Goal: Information Seeking & Learning: Learn about a topic

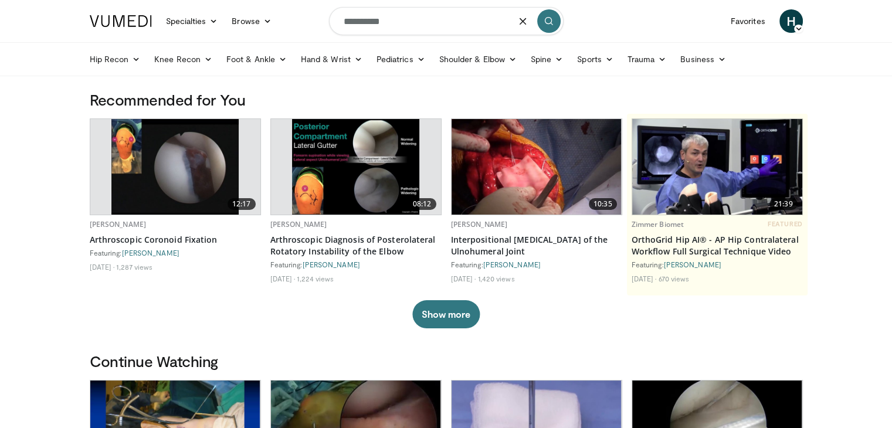
type input "**********"
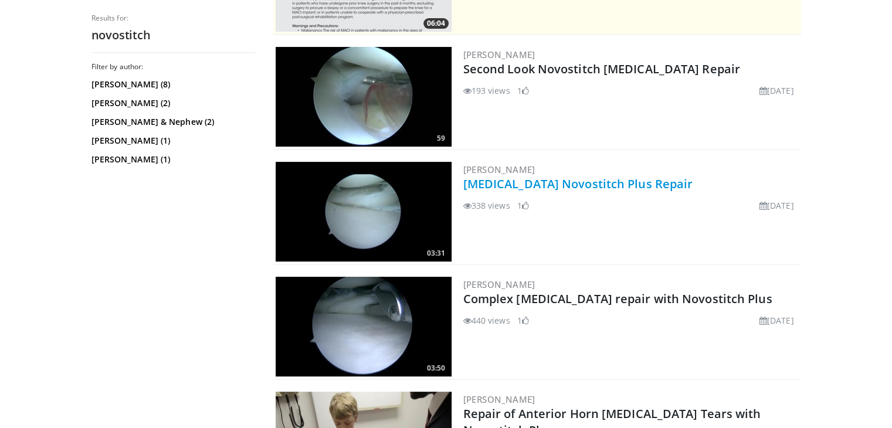
scroll to position [316, 0]
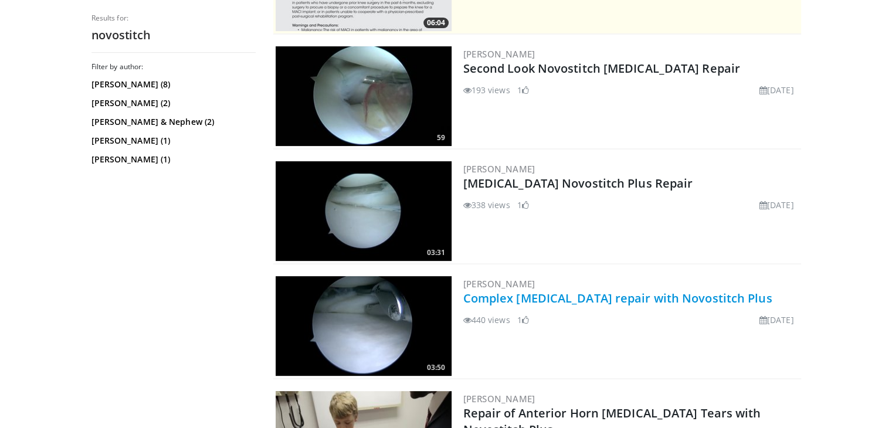
click at [588, 298] on link "Complex [MEDICAL_DATA] repair with Novostitch Plus" at bounding box center [617, 298] width 309 height 16
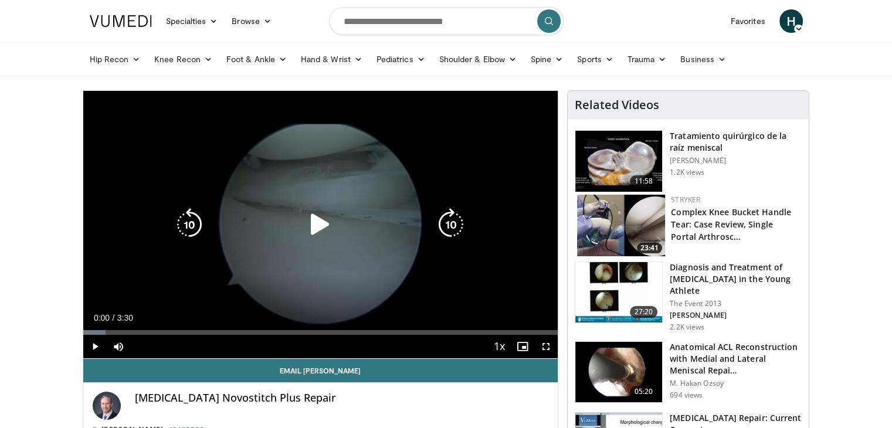
click at [317, 229] on icon "Video Player" at bounding box center [320, 224] width 33 height 33
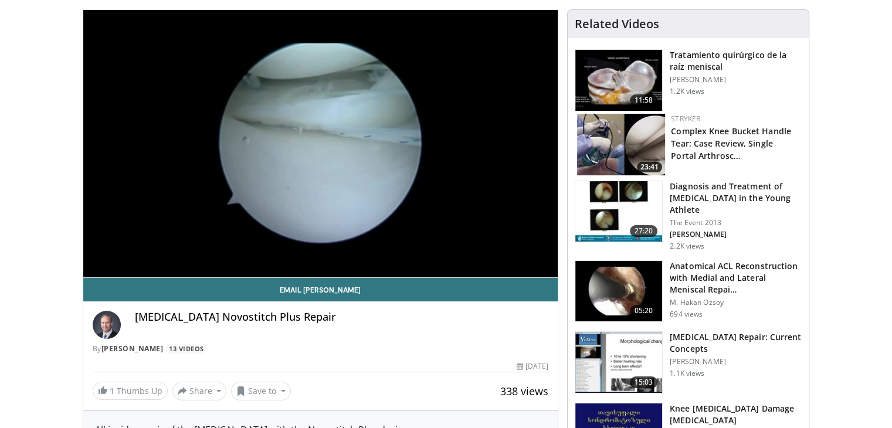
scroll to position [33, 0]
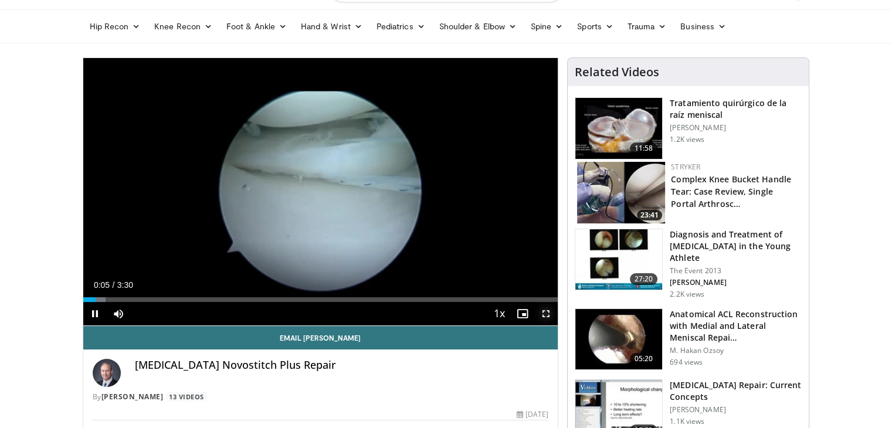
click at [546, 315] on span "Video Player" at bounding box center [545, 313] width 23 height 23
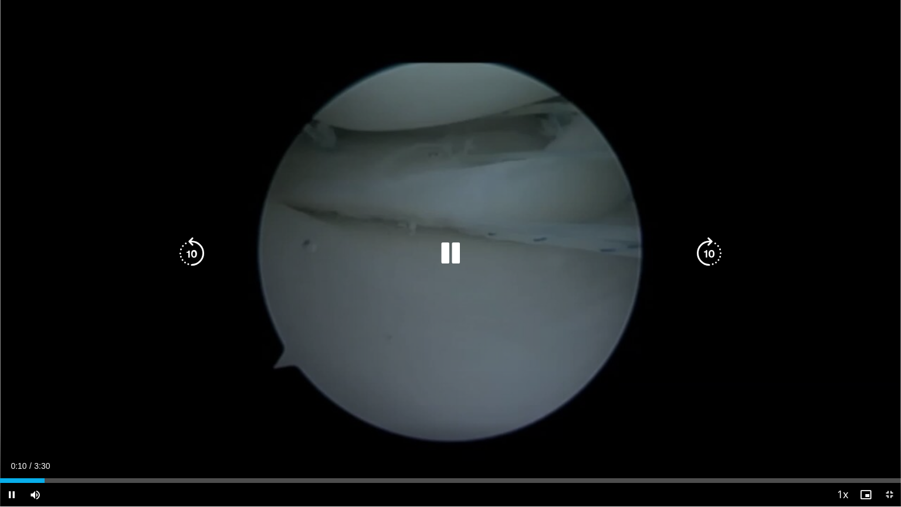
click at [451, 248] on icon "Video Player" at bounding box center [450, 253] width 33 height 33
click at [526, 216] on div "10 seconds Tap to unmute" at bounding box center [450, 253] width 901 height 506
click at [460, 255] on icon "Video Player" at bounding box center [450, 253] width 33 height 33
click at [445, 253] on icon "Video Player" at bounding box center [450, 253] width 33 height 33
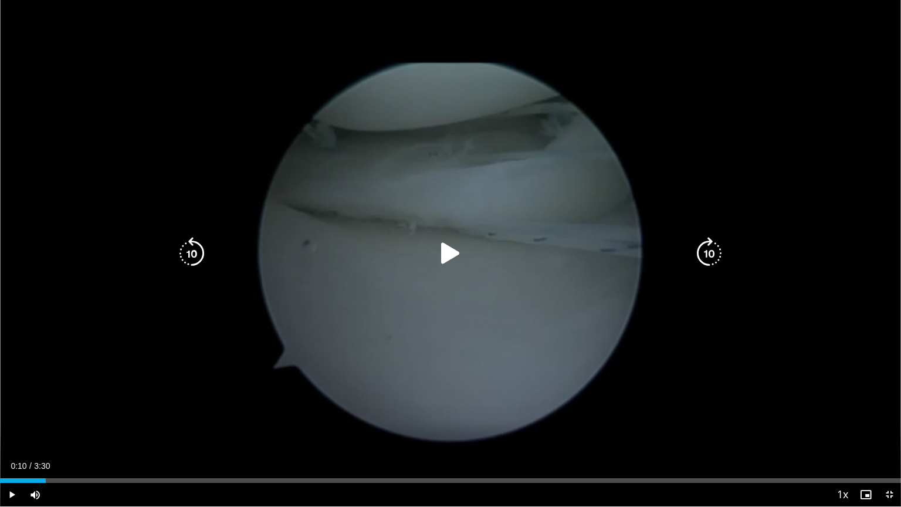
click at [445, 253] on icon "Video Player" at bounding box center [450, 253] width 33 height 33
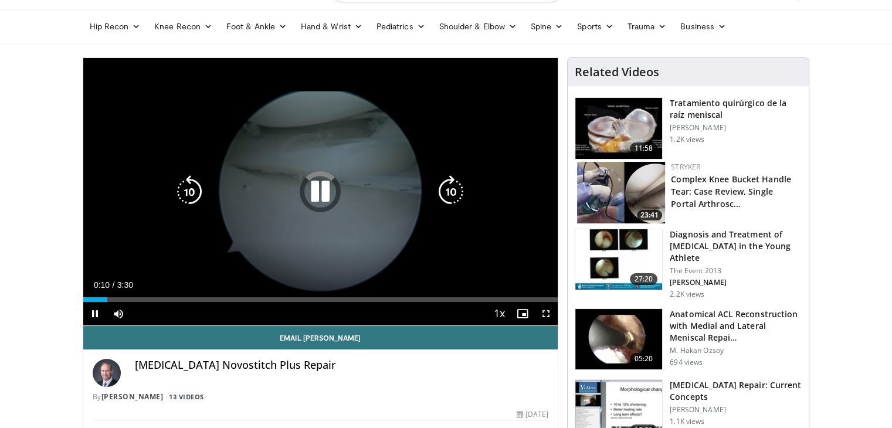
click at [316, 198] on icon "Video Player" at bounding box center [320, 191] width 33 height 33
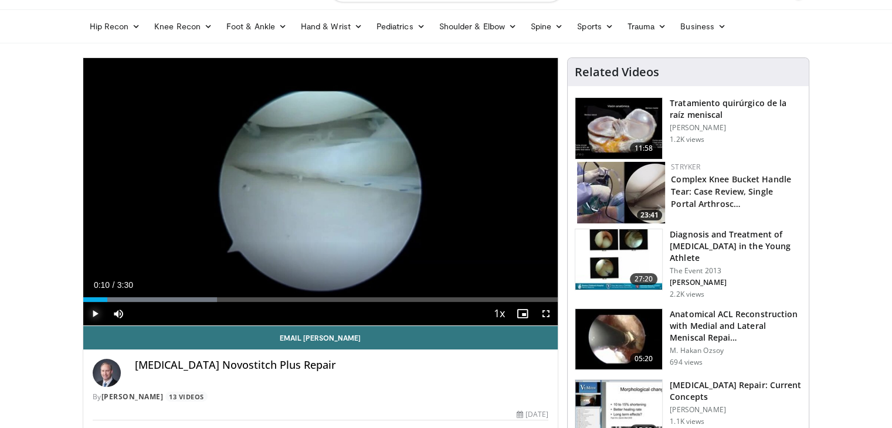
click at [93, 312] on span "Video Player" at bounding box center [94, 313] width 23 height 23
click at [547, 316] on span "Video Player" at bounding box center [545, 313] width 23 height 23
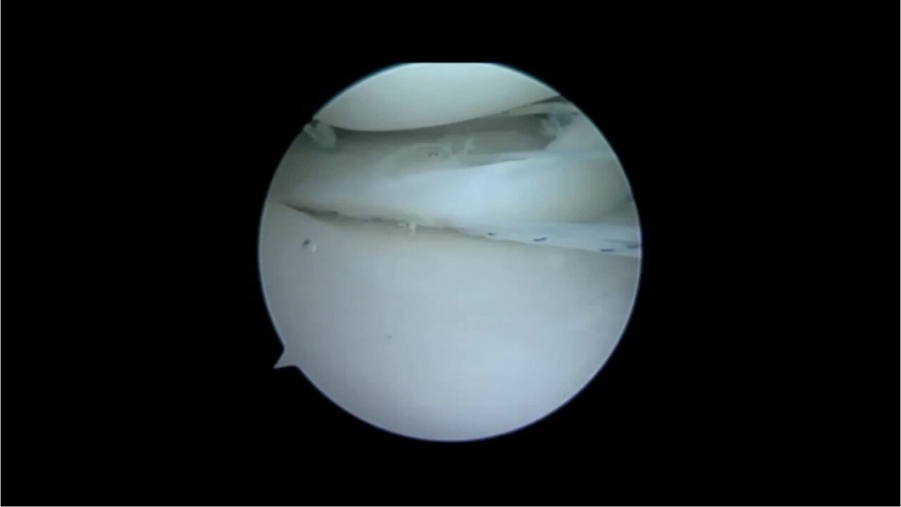
click at [385, 428] on video-js "**********" at bounding box center [450, 253] width 901 height 507
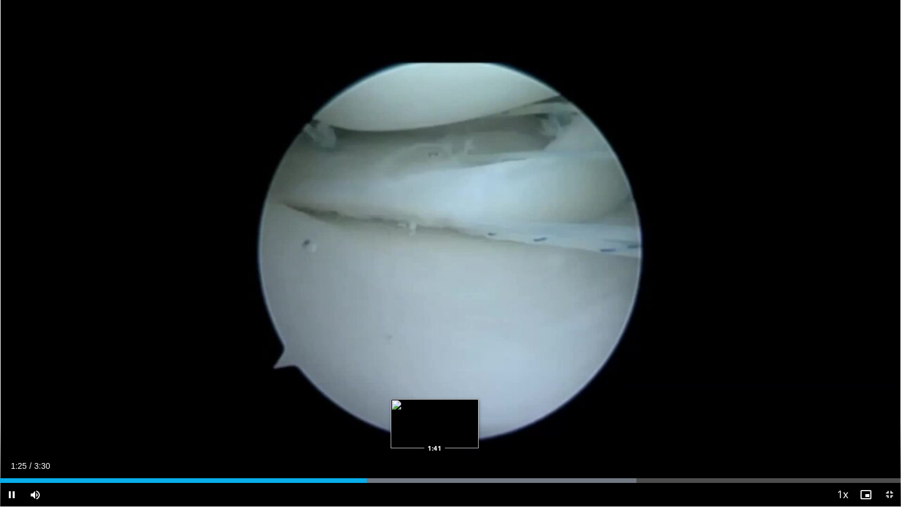
click at [435, 428] on div "Progress Bar" at bounding box center [427, 480] width 418 height 5
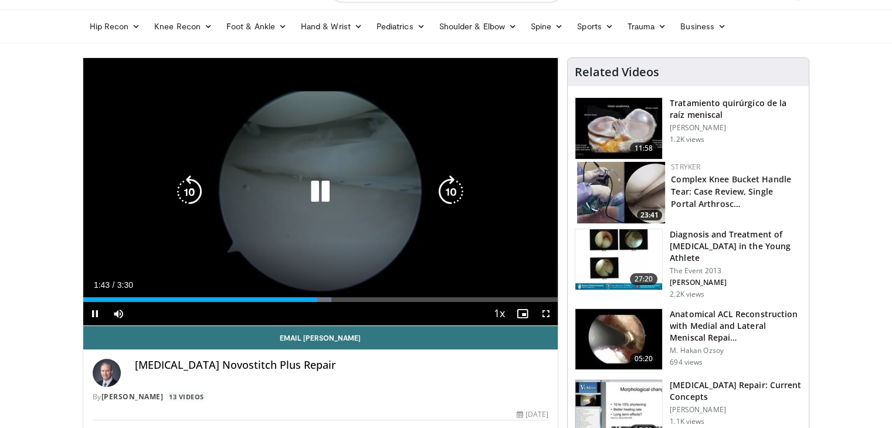
click at [313, 205] on icon "Video Player" at bounding box center [320, 191] width 33 height 33
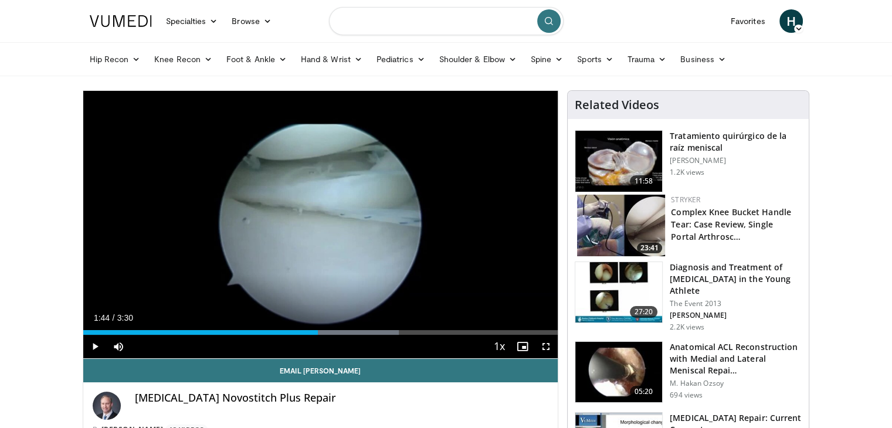
click at [417, 20] on input "Search topics, interventions" at bounding box center [446, 21] width 235 height 28
type input "*******"
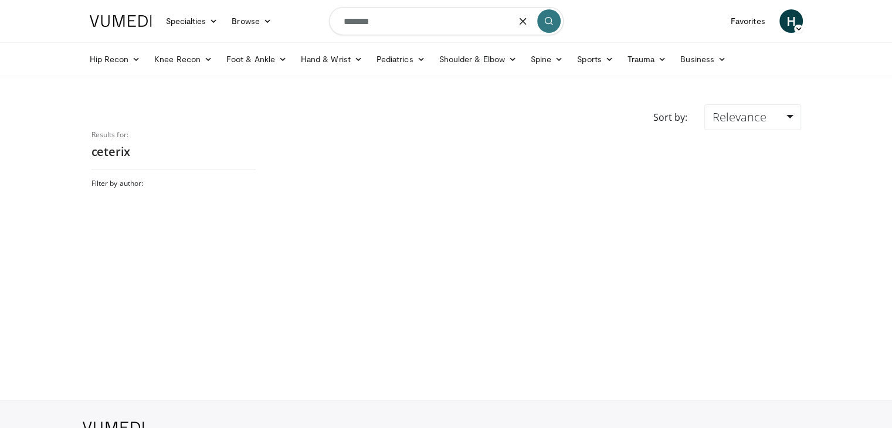
click at [415, 25] on input "*******" at bounding box center [446, 21] width 235 height 28
drag, startPoint x: 415, startPoint y: 25, endPoint x: 305, endPoint y: 25, distance: 110.3
click at [305, 25] on nav "Specialties Adult & Family Medicine Allergy, Asthma, Immunology Anesthesiology …" at bounding box center [446, 21] width 727 height 42
type input "**********"
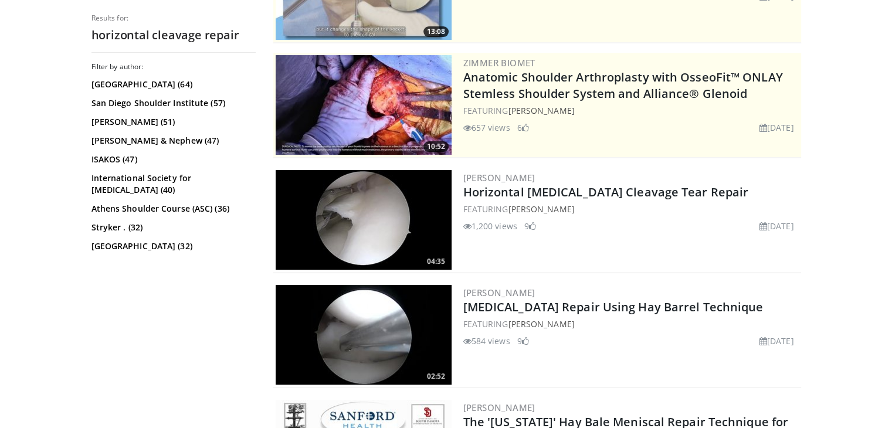
scroll to position [196, 0]
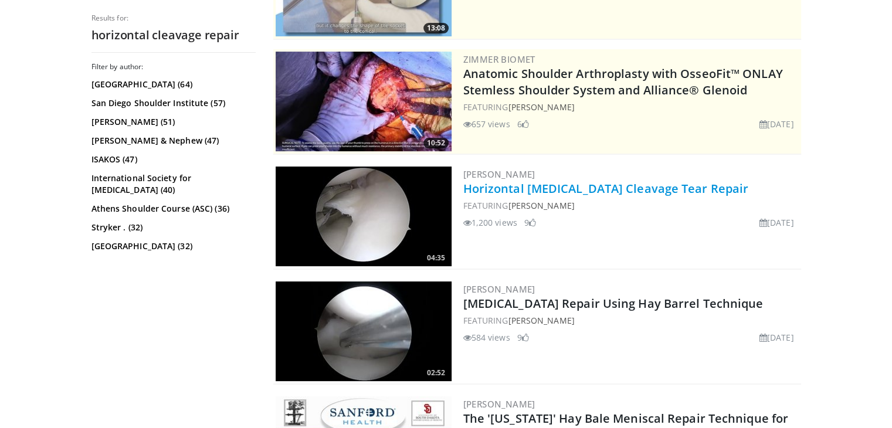
click at [490, 195] on link "Horizontal [MEDICAL_DATA] Cleavage Tear Repair" at bounding box center [606, 189] width 286 height 16
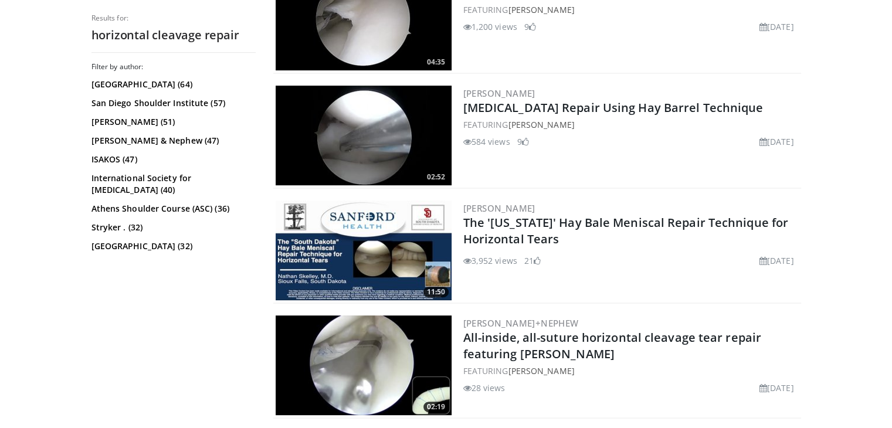
scroll to position [412, 0]
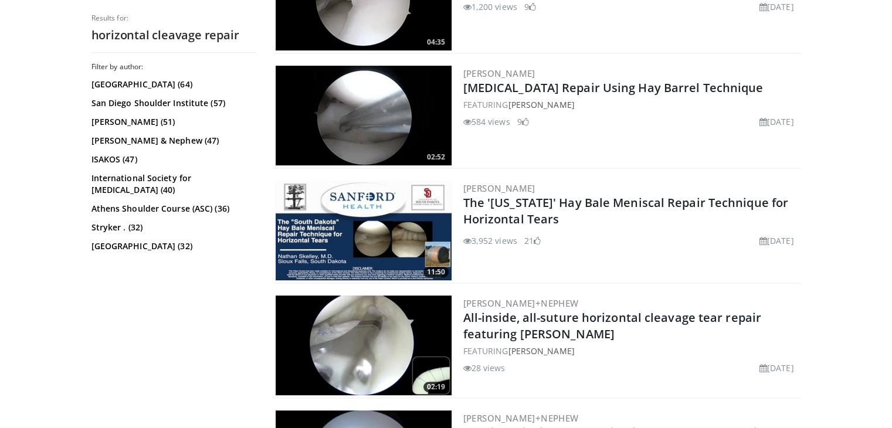
click at [384, 224] on img at bounding box center [364, 231] width 176 height 100
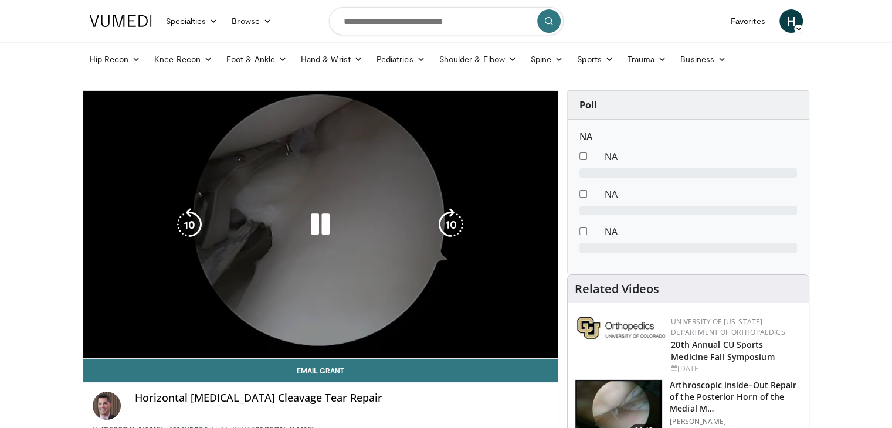
scroll to position [75, 0]
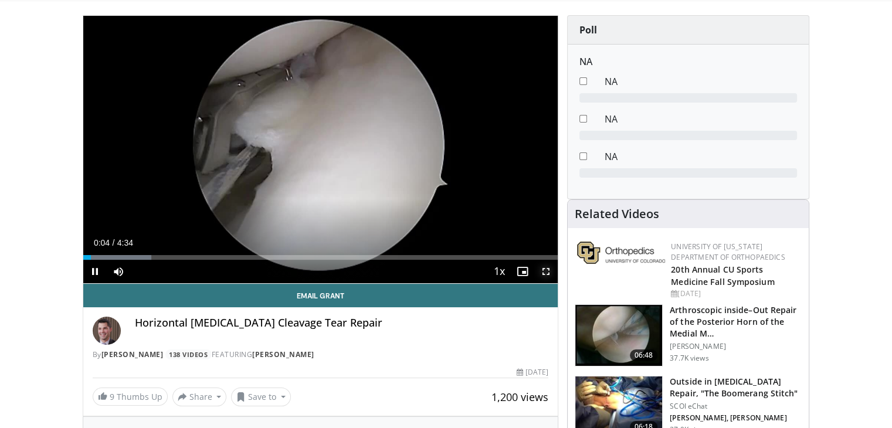
click at [547, 273] on span "Video Player" at bounding box center [545, 271] width 23 height 23
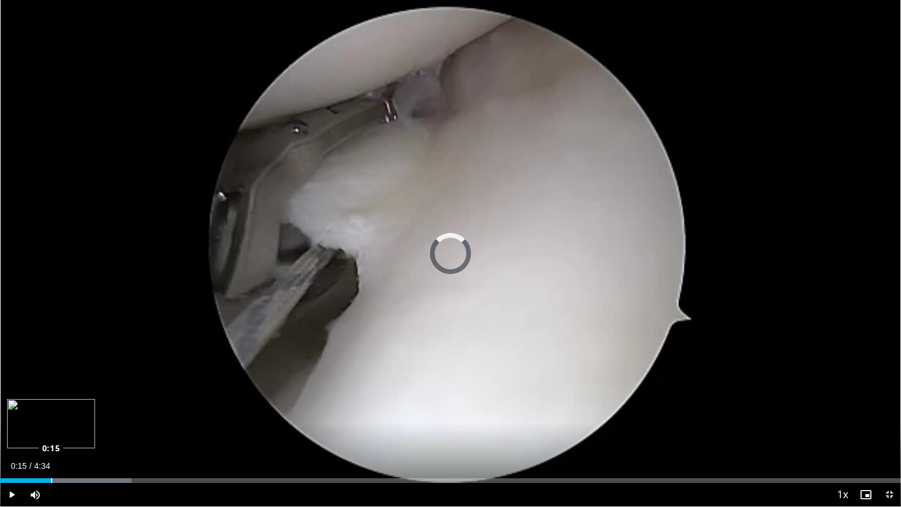
click at [51, 428] on div "Loaded : 14.59% 0:07 0:15" at bounding box center [450, 480] width 901 height 5
click at [87, 428] on div "Loaded : 25.30% 0:26 0:26" at bounding box center [450, 480] width 901 height 5
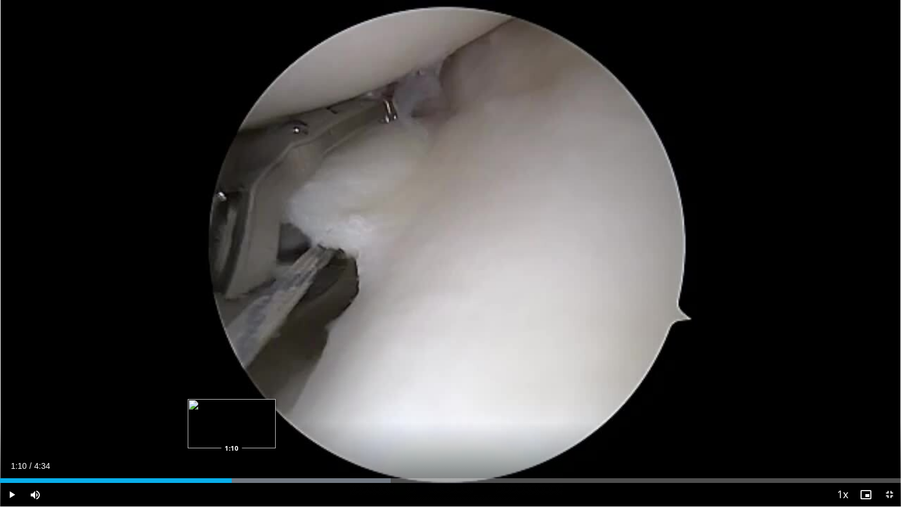
click at [231, 428] on div "Loaded : 43.38% 1:10 1:10" at bounding box center [450, 480] width 901 height 5
click at [277, 428] on div "Loaded : 50.62% 1:12 1:24" at bounding box center [450, 480] width 901 height 5
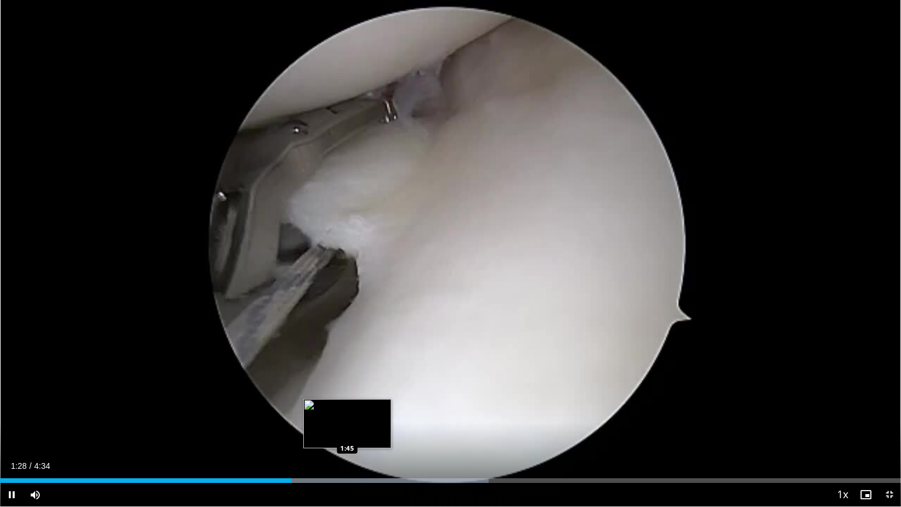
click at [347, 428] on div "Progress Bar" at bounding box center [335, 480] width 308 height 5
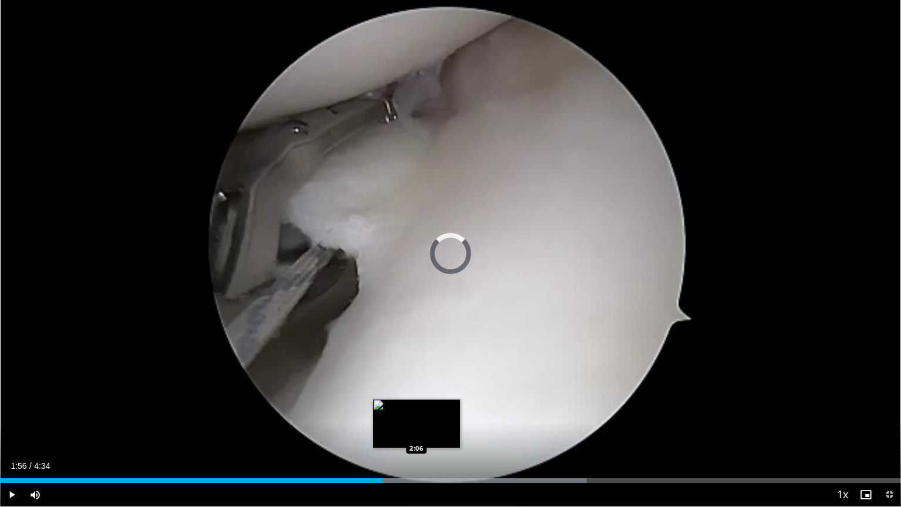
click at [416, 428] on div "Loaded : 65.09% 1:56 2:06" at bounding box center [450, 480] width 901 height 5
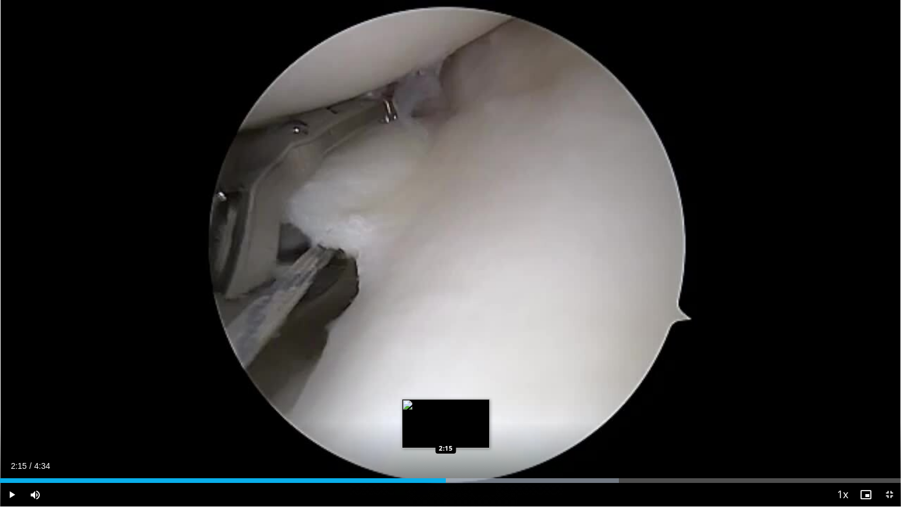
click at [446, 428] on div "Progress Bar" at bounding box center [469, 480] width 300 height 5
click at [448, 428] on div "2:39" at bounding box center [261, 480] width 523 height 5
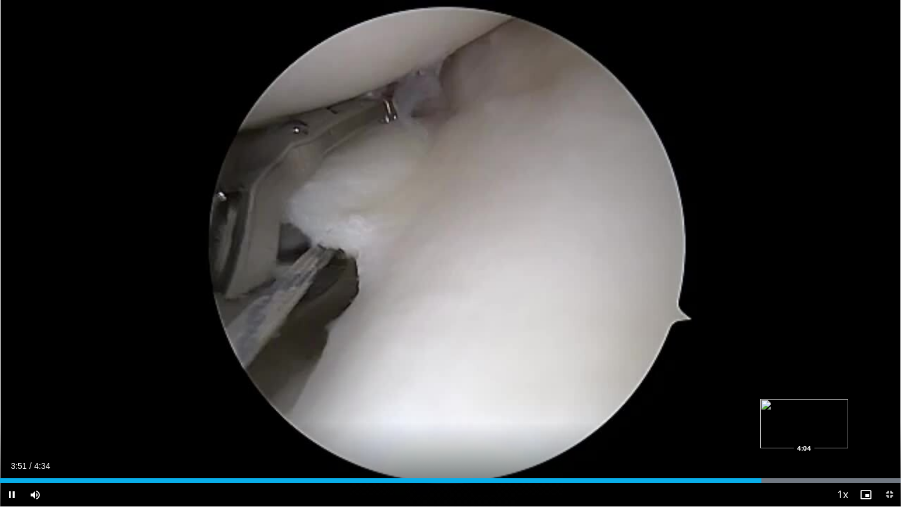
click at [804, 428] on div "Progress Bar" at bounding box center [748, 480] width 306 height 5
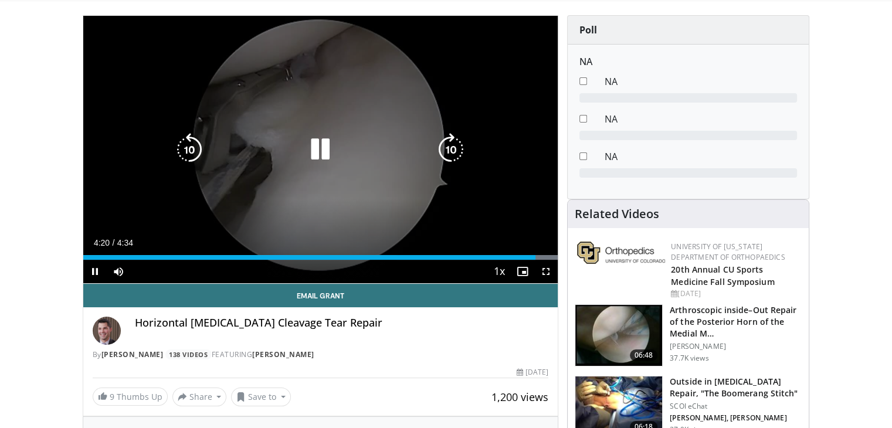
click at [315, 162] on icon "Video Player" at bounding box center [320, 149] width 33 height 33
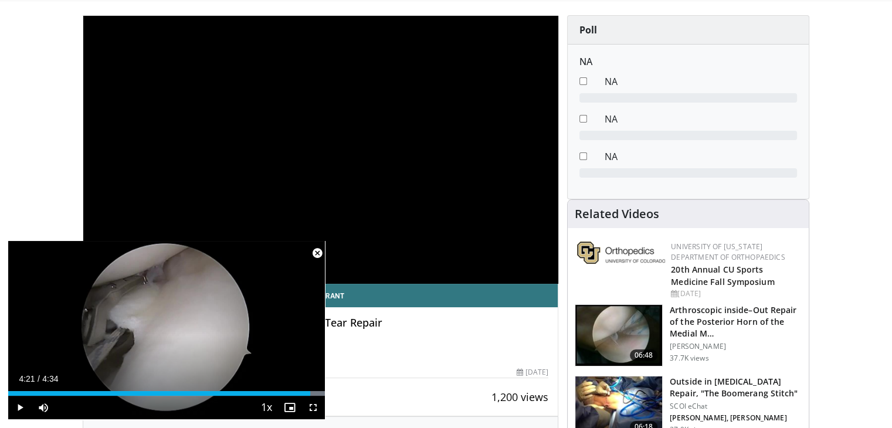
scroll to position [199, 0]
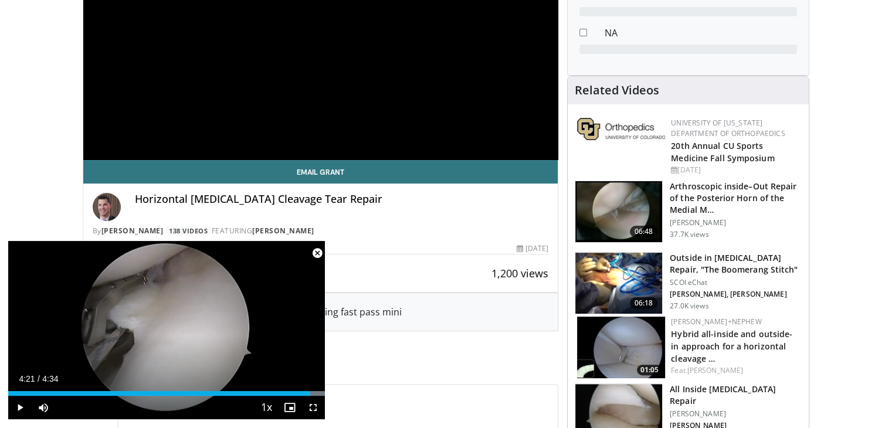
click at [319, 253] on span "Video Player" at bounding box center [317, 253] width 23 height 23
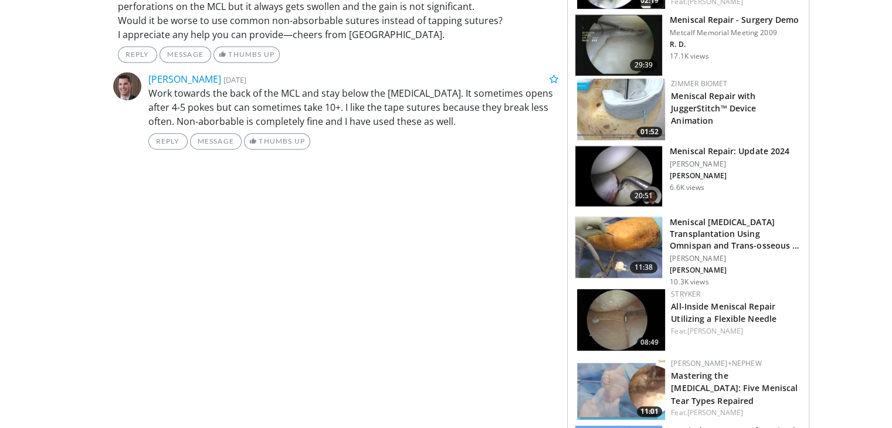
scroll to position [0, 0]
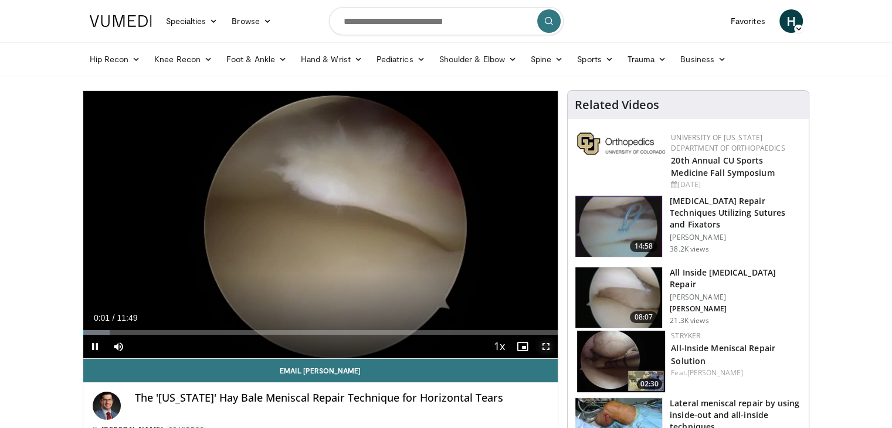
click at [548, 346] on span "Video Player" at bounding box center [545, 346] width 23 height 23
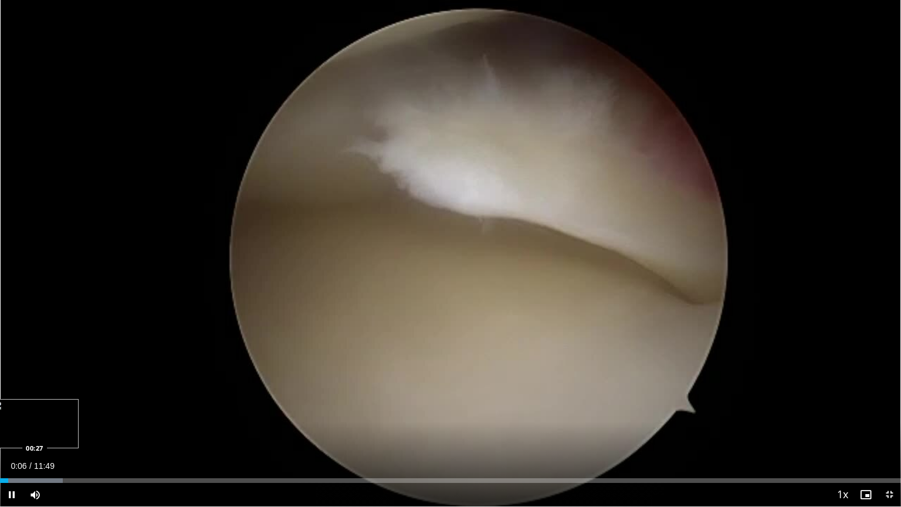
click at [35, 428] on div "Loaded : 6.98% 00:06 00:27" at bounding box center [450, 480] width 901 height 5
click at [101, 428] on div "Loaded : 12.57% 00:28 01:20" at bounding box center [450, 480] width 901 height 5
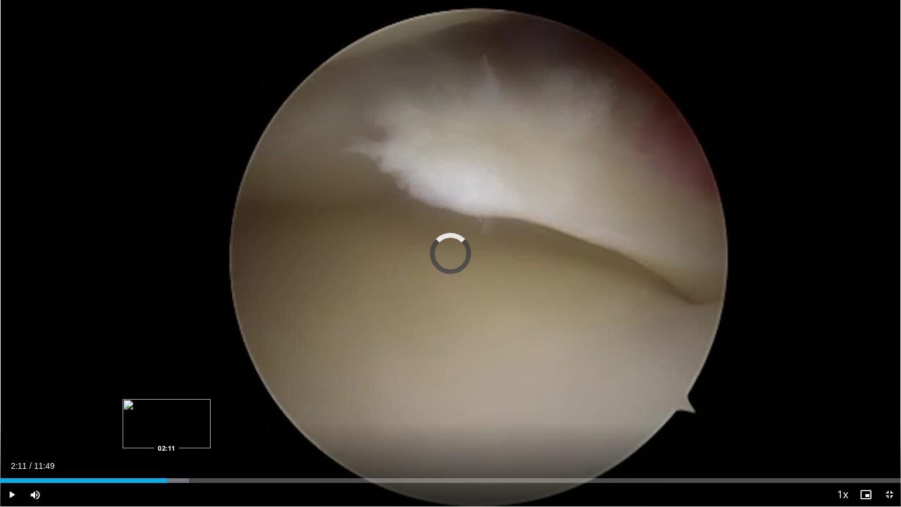
click at [167, 428] on div "Loaded : 20.96% 01:21 02:11" at bounding box center [450, 480] width 901 height 5
click at [148, 428] on div "02:21" at bounding box center [90, 480] width 180 height 5
click at [214, 428] on div "Loaded : 29.35% 02:19 02:48" at bounding box center [450, 477] width 901 height 11
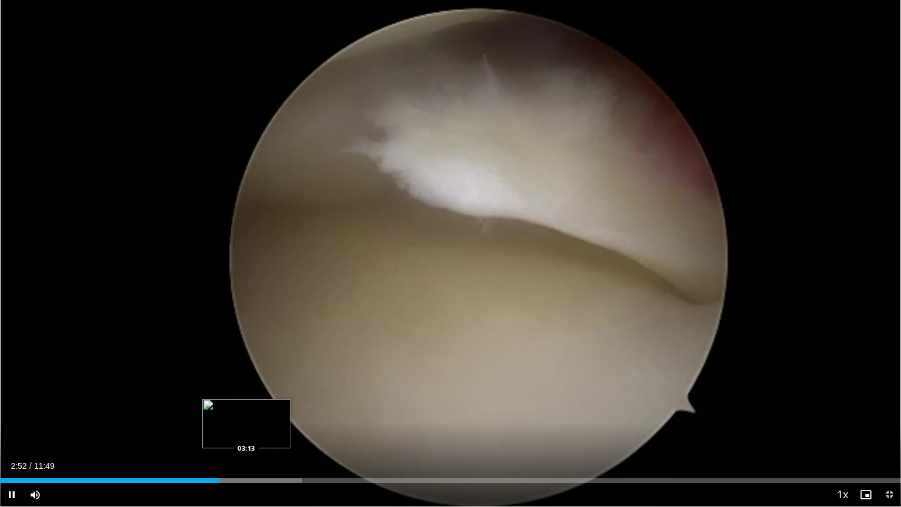
click at [247, 428] on div "Loaded : 33.55% 02:52 03:13" at bounding box center [450, 480] width 901 height 5
click at [281, 428] on div "Progress Bar" at bounding box center [269, 480] width 116 height 5
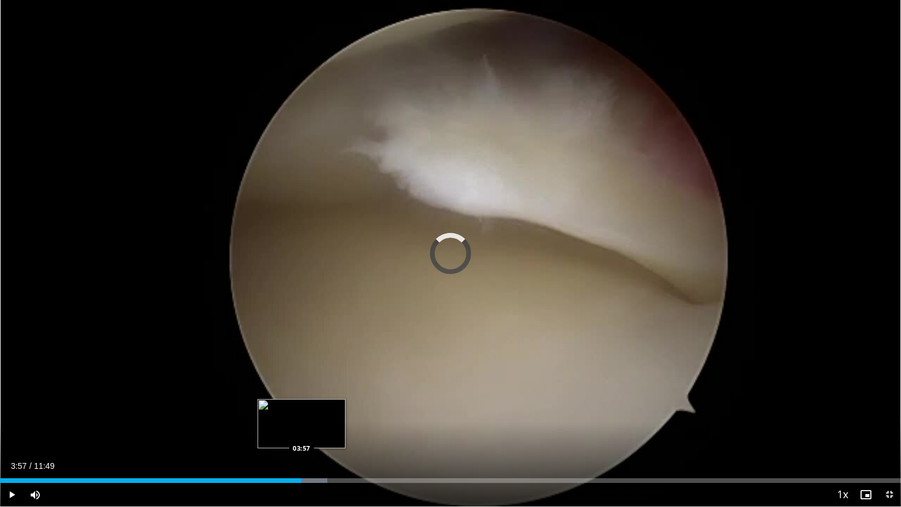
click at [301, 428] on div "Loaded : 36.34% 03:41 03:57" at bounding box center [450, 480] width 901 height 5
click at [329, 428] on div "Loaded : 40.54% 03:58 04:17" at bounding box center [450, 480] width 901 height 5
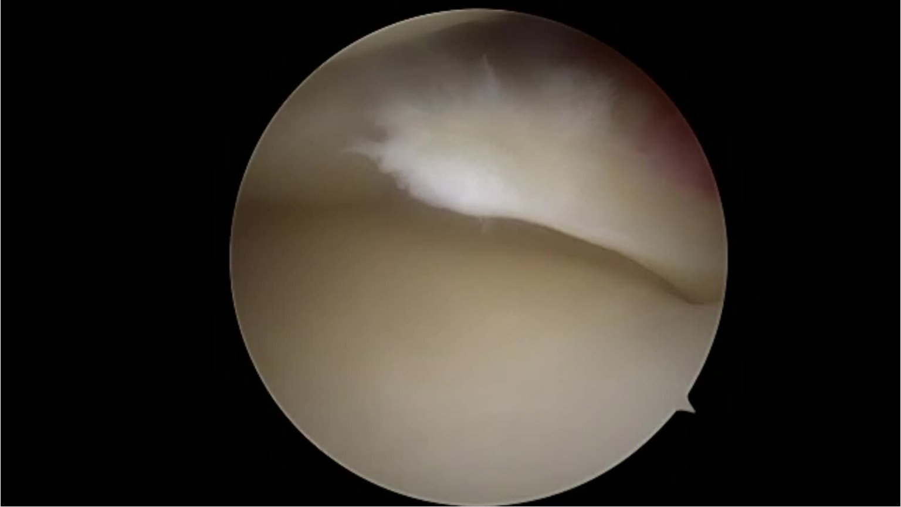
click at [364, 428] on video-js "**********" at bounding box center [450, 253] width 901 height 507
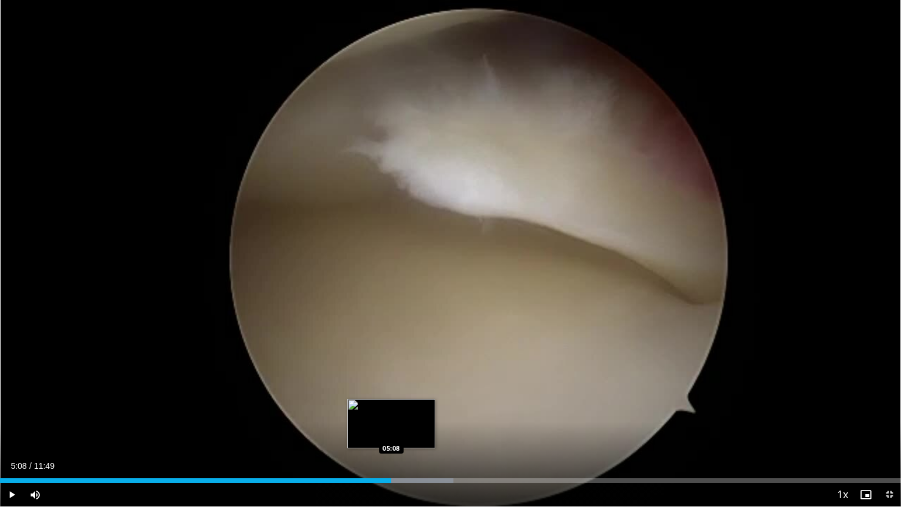
click at [391, 428] on div "Progress Bar" at bounding box center [393, 480] width 120 height 5
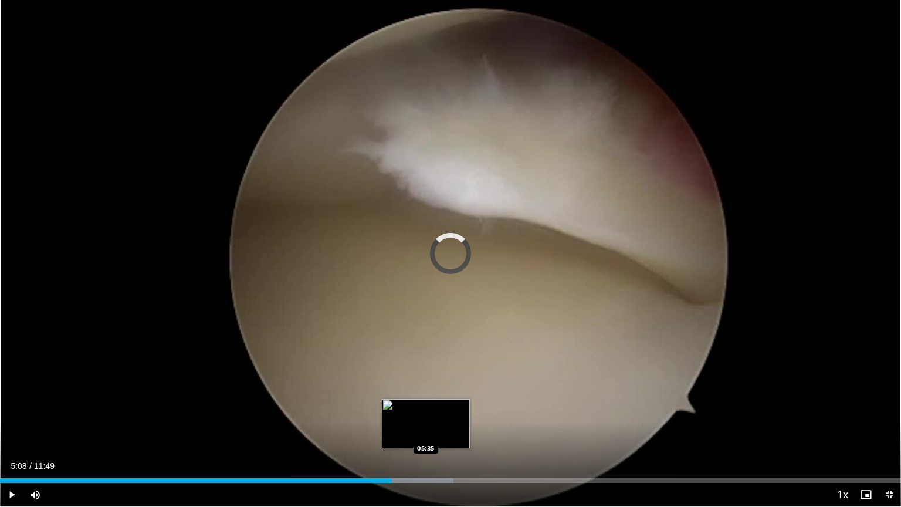
click at [425, 428] on div "Loaded : 50.33% 05:08 05:35" at bounding box center [450, 480] width 901 height 5
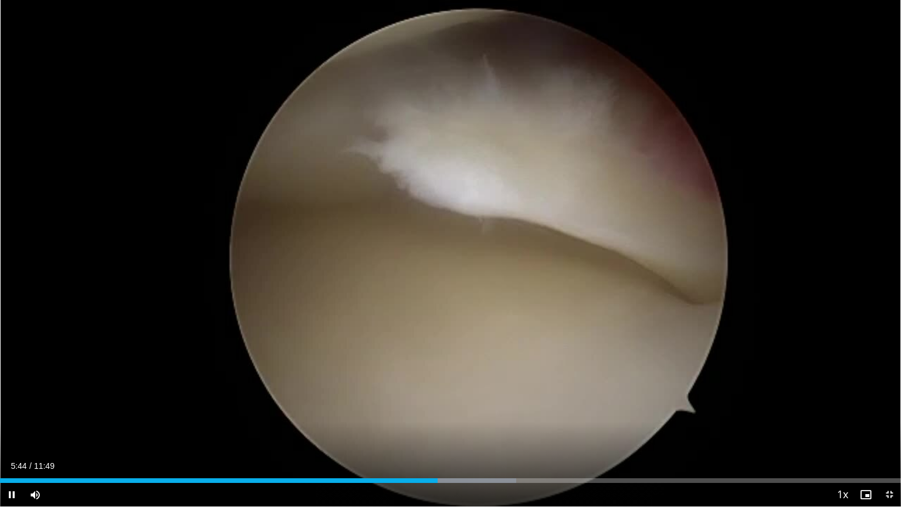
click at [467, 428] on div "Current Time 5:44 / Duration 11:49 Pause Skip Backward Skip Forward Mute Loaded…" at bounding box center [450, 494] width 901 height 23
click at [474, 428] on div "Progress Bar" at bounding box center [459, 480] width 114 height 5
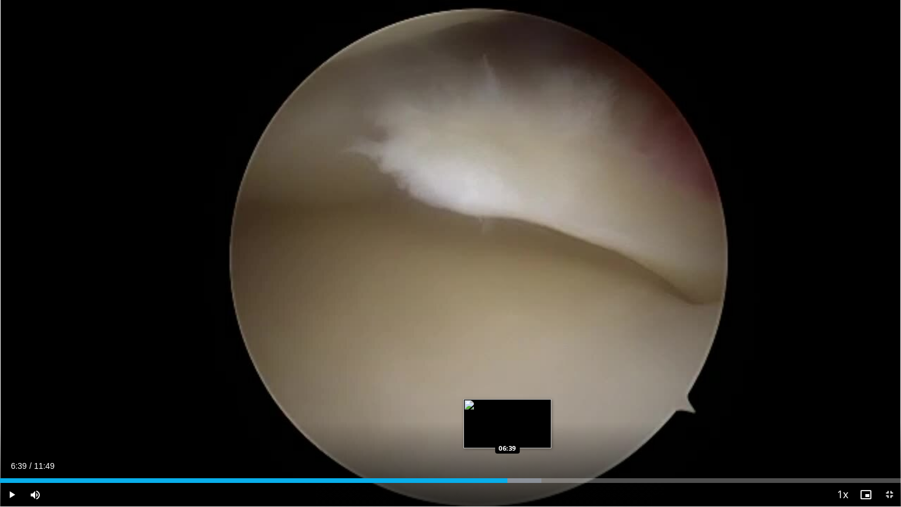
click at [507, 428] on div "Loaded : 60.12% 06:39 06:39" at bounding box center [450, 480] width 901 height 5
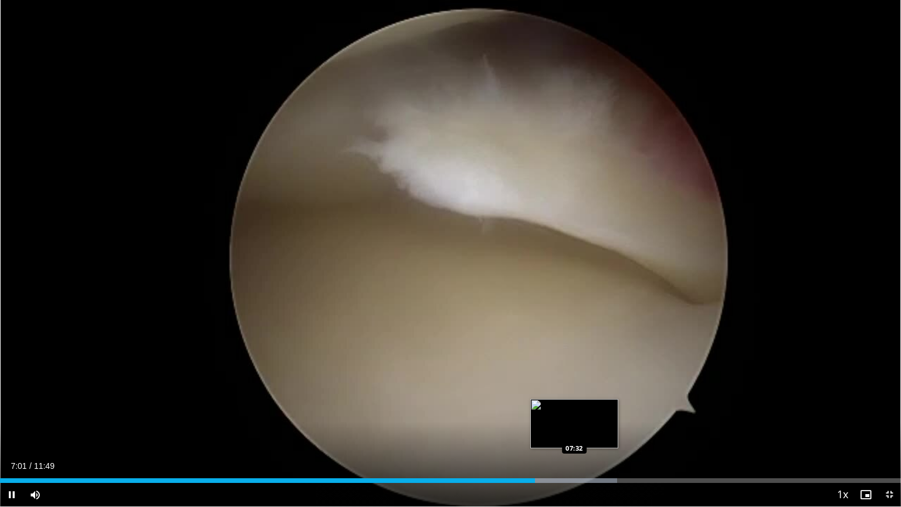
click at [576, 428] on div "Progress Bar" at bounding box center [558, 480] width 119 height 5
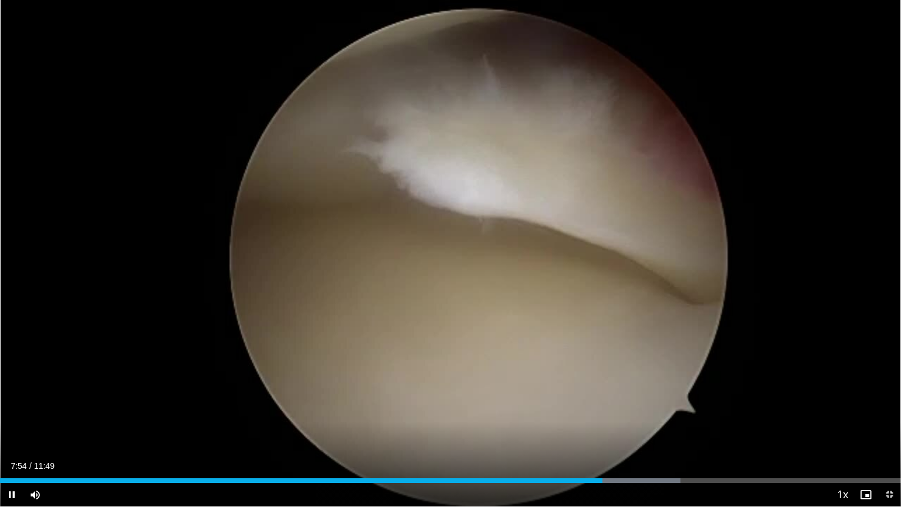
click at [622, 428] on div "Current Time 7:54 / Duration 11:49 Pause Skip Backward Skip Forward Mute Loaded…" at bounding box center [450, 494] width 901 height 23
click at [634, 428] on div "Loaded : 75.50% 08:19 08:19" at bounding box center [450, 480] width 901 height 5
click at [656, 428] on div "Loaded : 79.02% 08:20 08:37" at bounding box center [450, 480] width 901 height 5
click at [693, 428] on div "Loaded : 81.84% 08:39 09:06" at bounding box center [450, 480] width 901 height 5
click at [709, 428] on div "Loaded : 86.07% 09:07 09:18" at bounding box center [450, 480] width 901 height 5
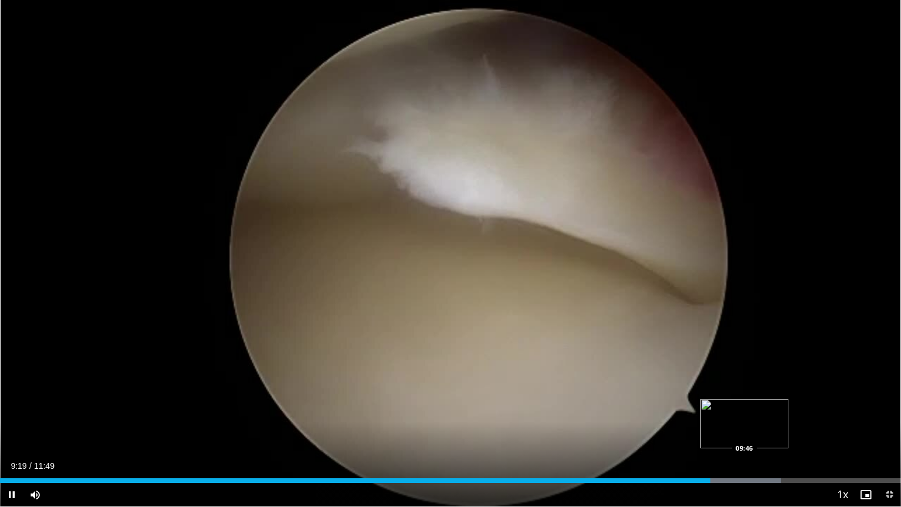
click at [744, 428] on div "Loaded : 86.68% 09:19 09:46" at bounding box center [450, 480] width 901 height 5
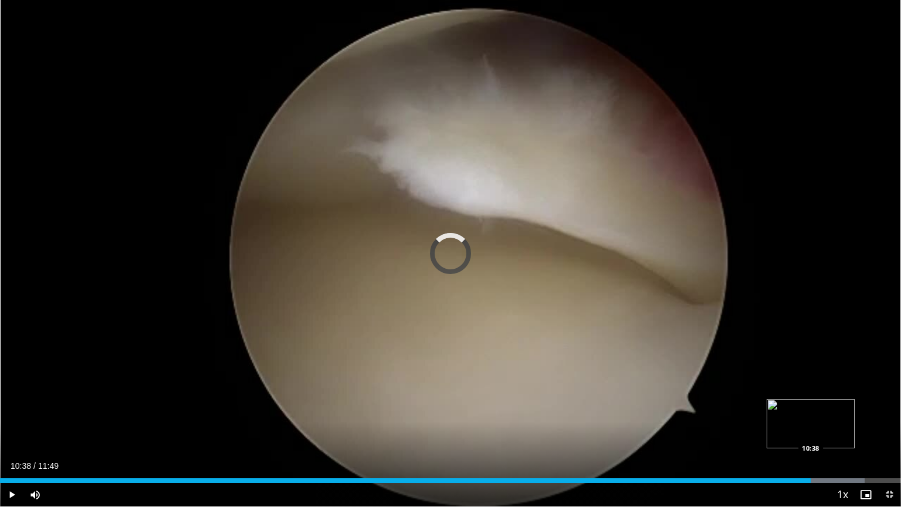
click at [810, 428] on div "Loaded : 95.95% 10:18 10:38" at bounding box center [450, 480] width 901 height 5
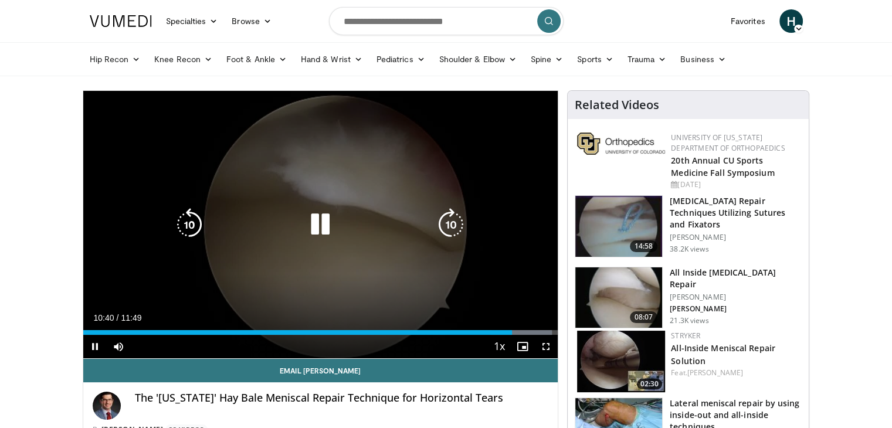
click at [338, 233] on div "Video Player" at bounding box center [320, 224] width 285 height 23
click at [330, 225] on icon "Video Player" at bounding box center [320, 224] width 33 height 33
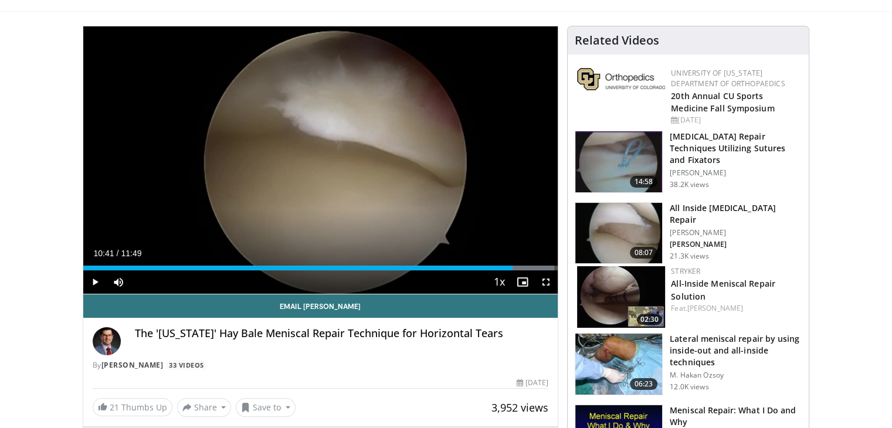
scroll to position [66, 0]
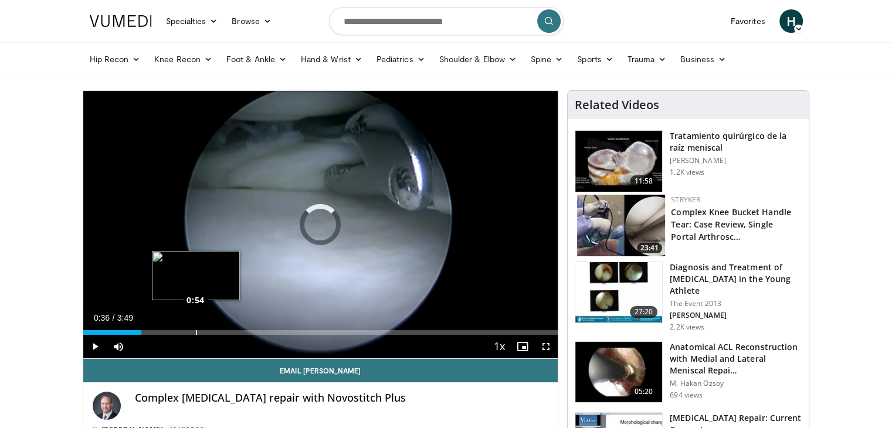
drag, startPoint x: 93, startPoint y: 333, endPoint x: 195, endPoint y: 333, distance: 102.1
click at [195, 333] on div "Loaded : 0.00% 0:54 0:54" at bounding box center [320, 332] width 475 height 5
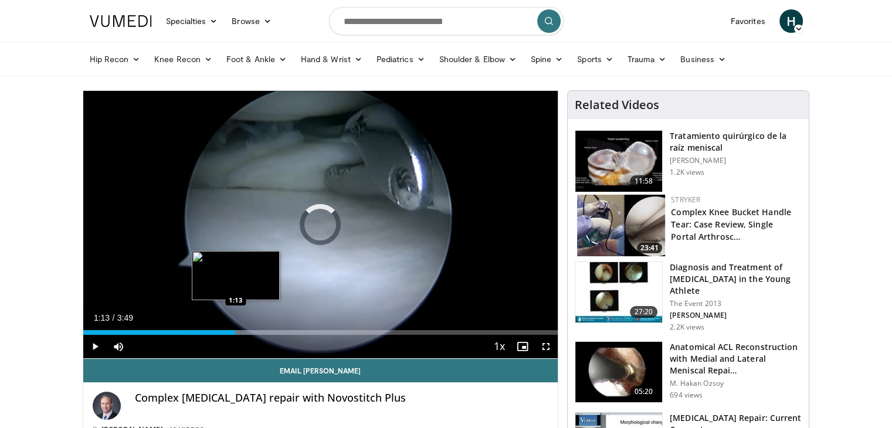
click at [235, 333] on div "Progress Bar" at bounding box center [268, 332] width 163 height 5
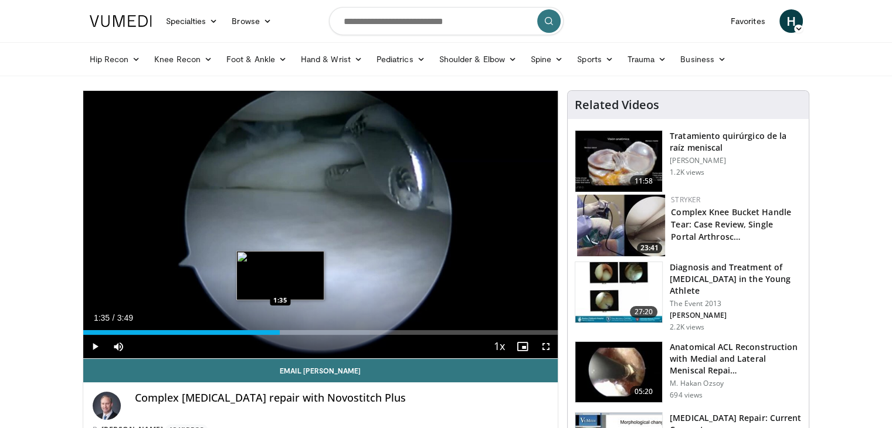
click at [280, 331] on div "Progress Bar" at bounding box center [279, 332] width 184 height 5
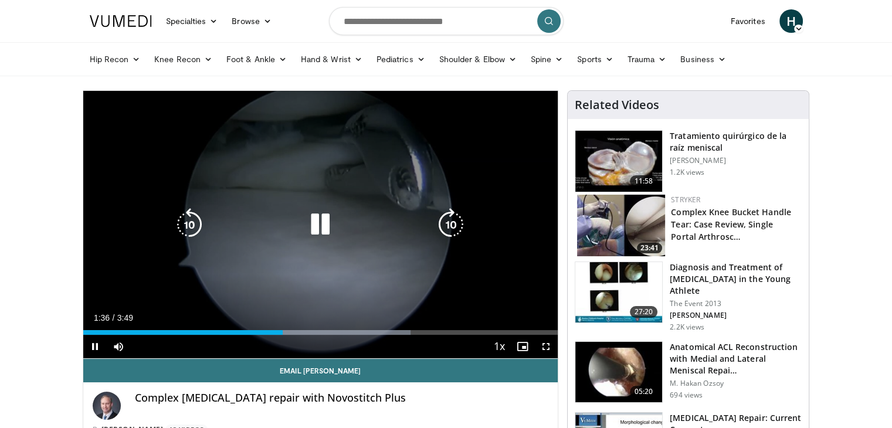
click at [313, 331] on video-js "**********" at bounding box center [320, 225] width 475 height 268
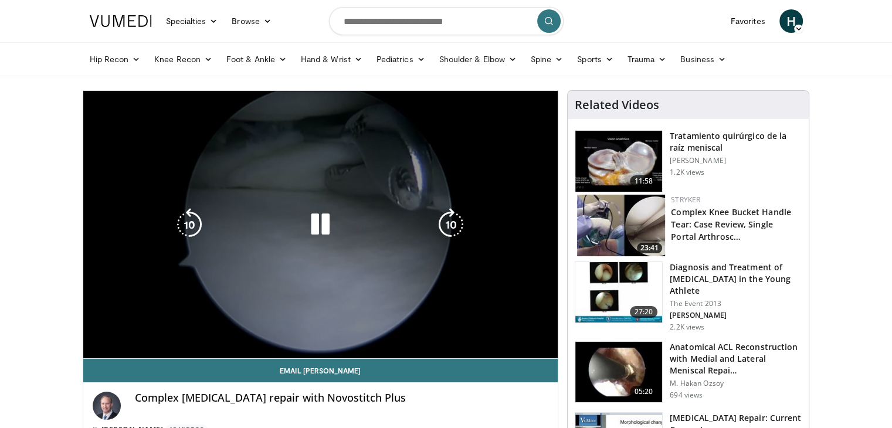
click at [364, 354] on div "Loaded : 69.02% 1:37 1:51" at bounding box center [320, 356] width 475 height 5
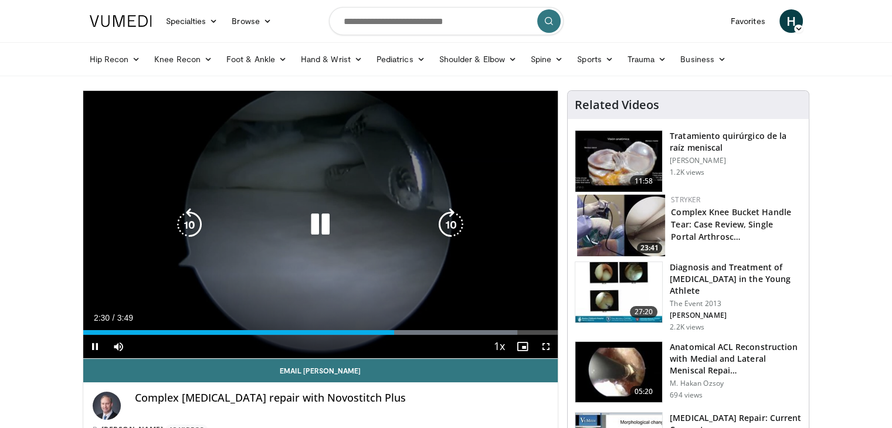
click at [355, 179] on div "10 seconds Tap to unmute" at bounding box center [320, 225] width 475 height 268
